Goal: Task Accomplishment & Management: Use online tool/utility

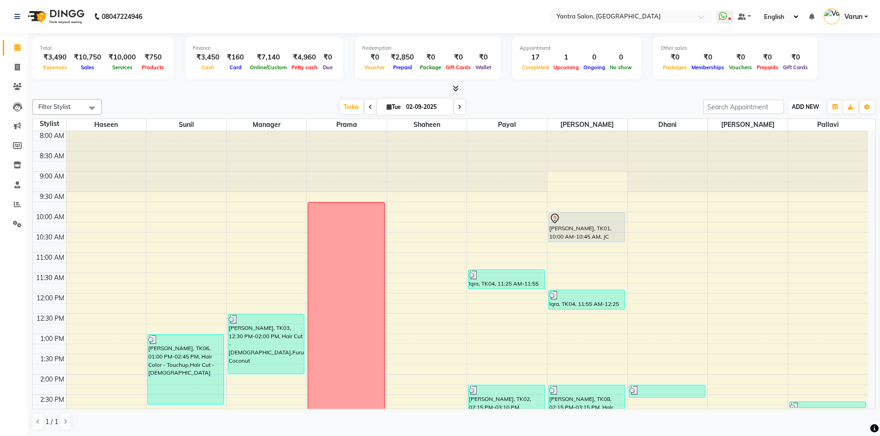
click at [797, 104] on span "ADD NEW" at bounding box center [805, 106] width 27 height 7
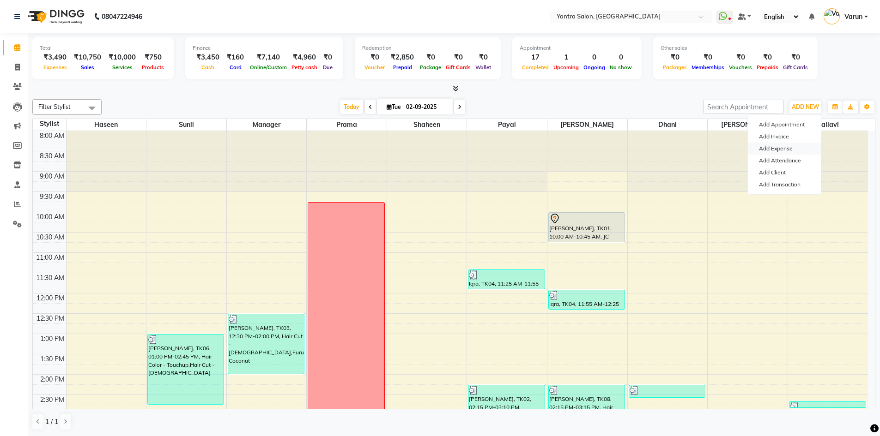
click at [786, 145] on link "Add Expense" at bounding box center [784, 149] width 73 height 12
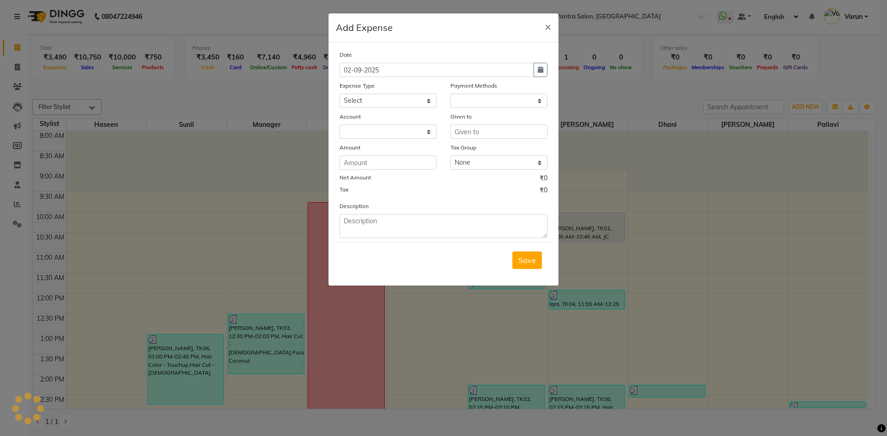
select select "1"
select select "5248"
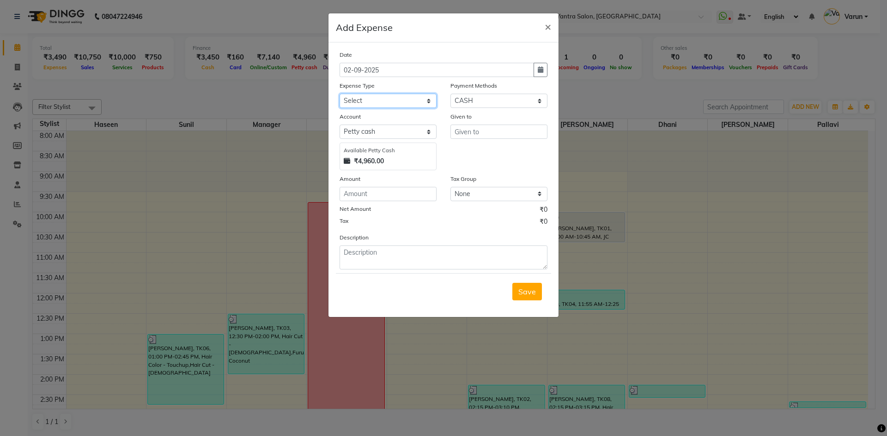
click at [408, 104] on select "Select Advance Salary Bank charges Car maintenance Cash transfer to bank Cash t…" at bounding box center [387, 101] width 97 height 14
select select "10"
click at [339, 94] on select "Select Advance Salary Bank charges Car maintenance Cash transfer to bank Cash t…" at bounding box center [387, 101] width 97 height 14
click at [485, 138] on input "text" at bounding box center [498, 132] width 97 height 14
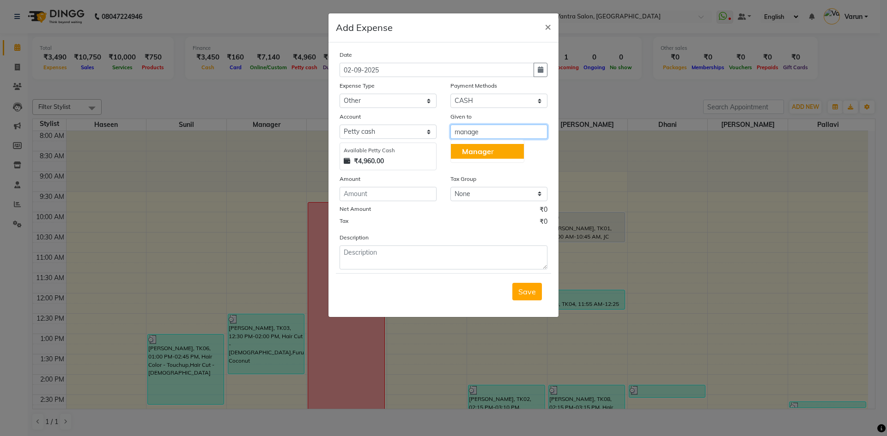
click at [487, 145] on button "Manage r" at bounding box center [487, 151] width 73 height 15
type input "Manager"
click at [390, 197] on input "number" at bounding box center [387, 194] width 97 height 14
type input "500"
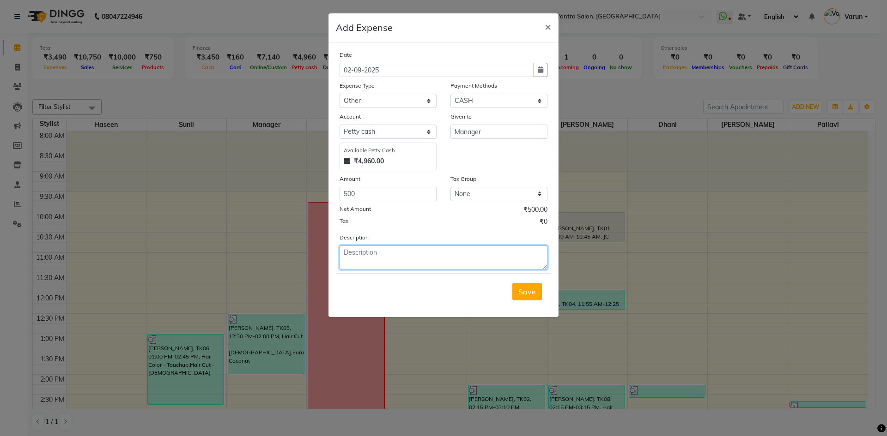
click at [416, 252] on textarea at bounding box center [443, 258] width 208 height 24
type textarea "client return"
click at [525, 286] on button "Save" at bounding box center [527, 292] width 30 height 18
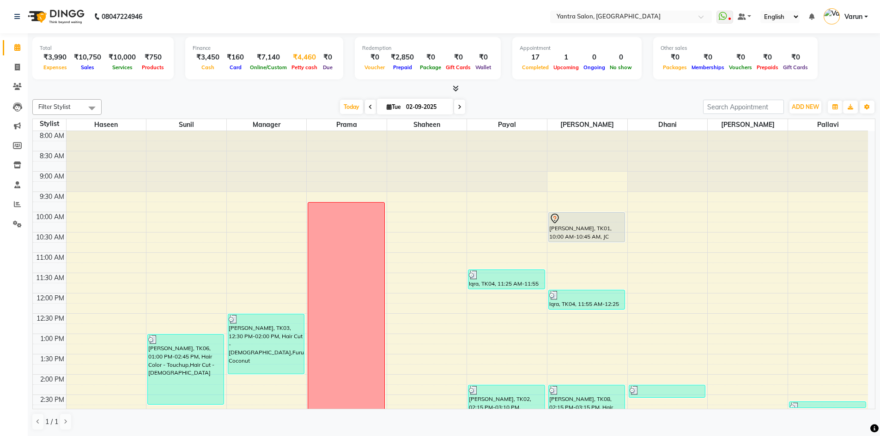
click at [309, 57] on div "₹4,460" at bounding box center [304, 57] width 30 height 11
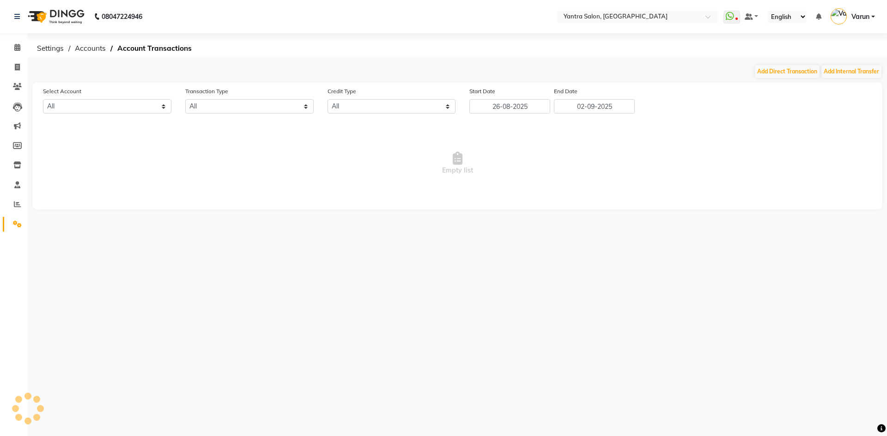
select select "5248"
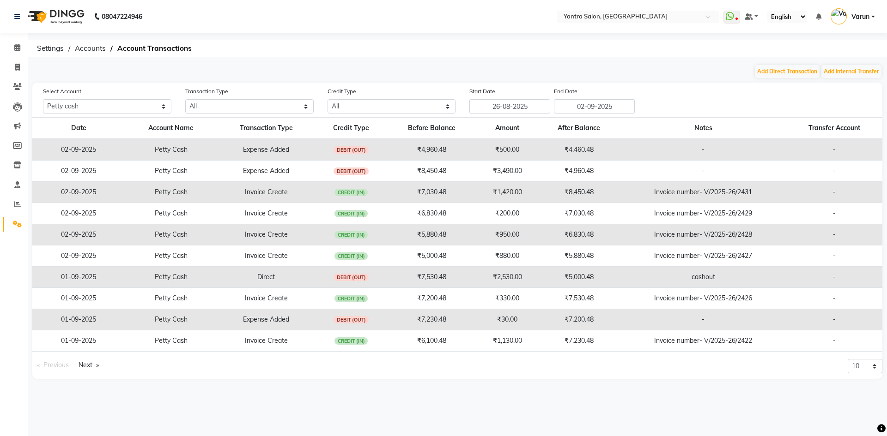
click at [26, 48] on li "Calendar" at bounding box center [14, 48] width 28 height 20
click at [19, 46] on icon at bounding box center [17, 47] width 6 height 7
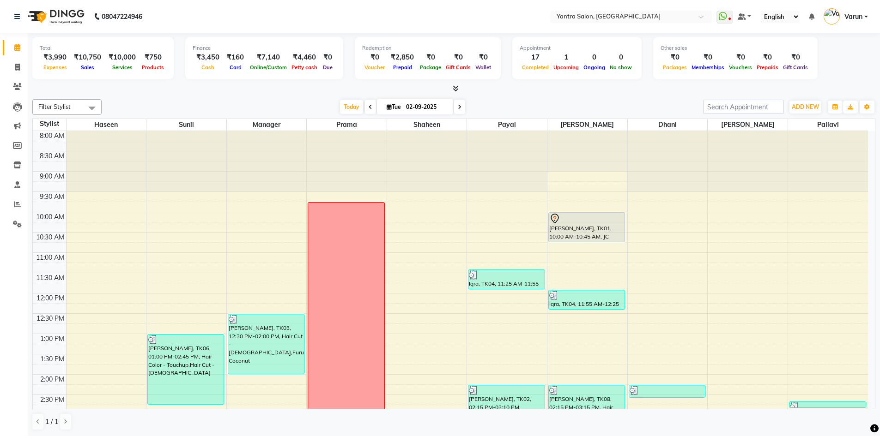
click at [173, 102] on div "Today Tue 02-09-2025" at bounding box center [402, 107] width 592 height 14
